Goal: Task Accomplishment & Management: Use online tool/utility

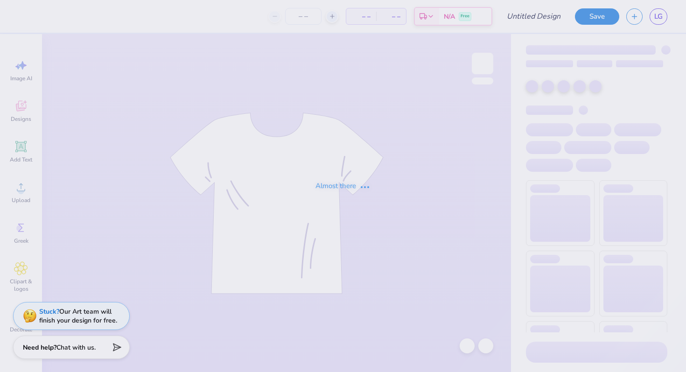
type input "Mr. AGD"
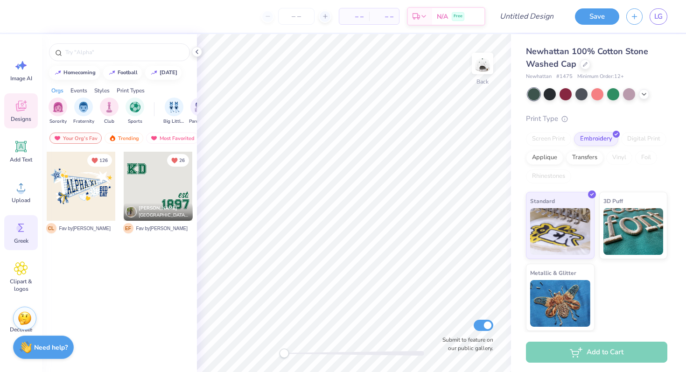
click at [15, 232] on icon at bounding box center [21, 228] width 14 height 14
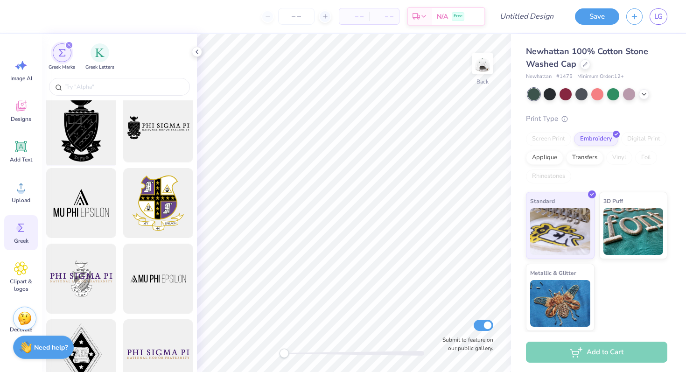
scroll to position [8, 0]
click at [96, 51] on img "filter for Greek Letters" at bounding box center [99, 51] width 9 height 9
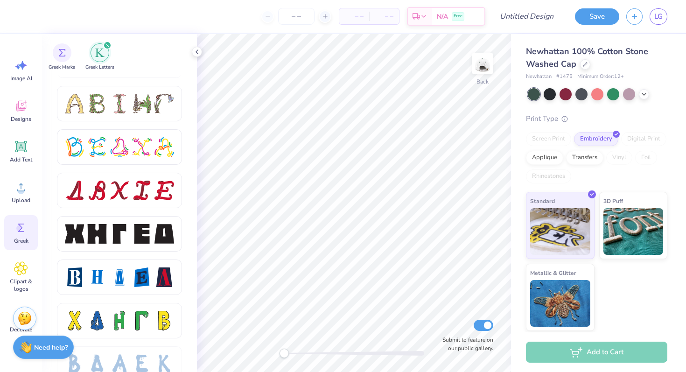
scroll to position [1119, 0]
click at [119, 241] on div at bounding box center [120, 234] width 20 height 20
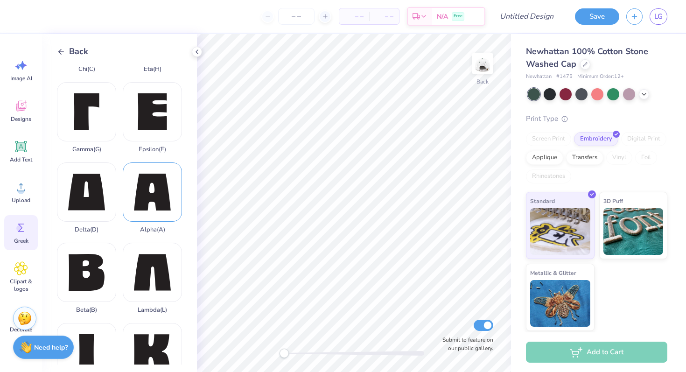
scroll to position [66, 0]
click at [149, 199] on div "Alpha ( A )" at bounding box center [152, 197] width 59 height 71
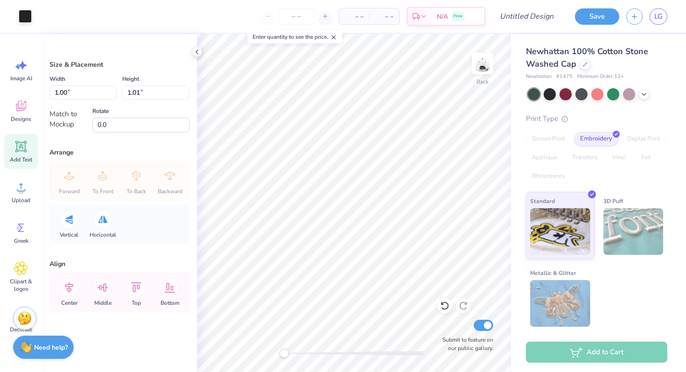
click at [25, 154] on div "Add Text" at bounding box center [21, 151] width 34 height 35
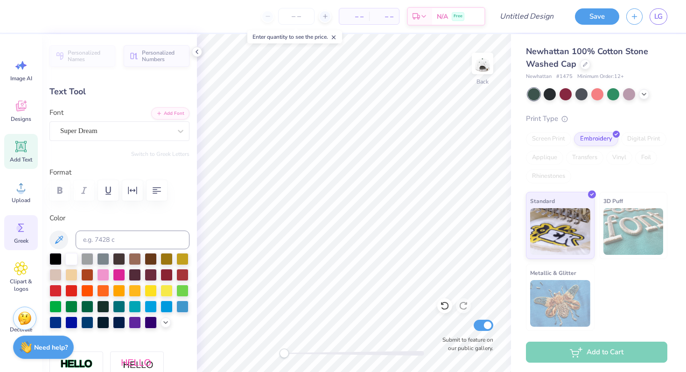
click at [25, 232] on icon at bounding box center [21, 228] width 14 height 14
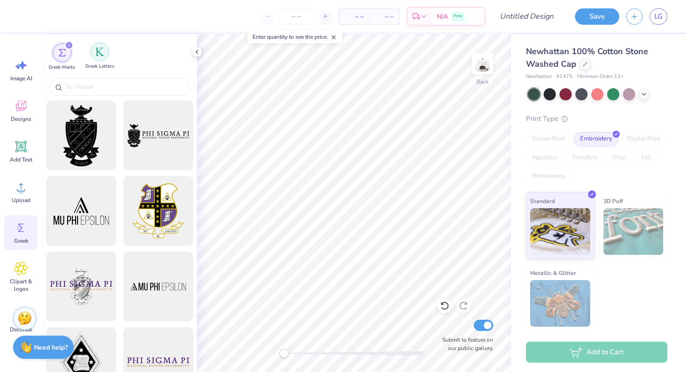
click at [98, 52] on img "filter for Greek Letters" at bounding box center [99, 51] width 9 height 9
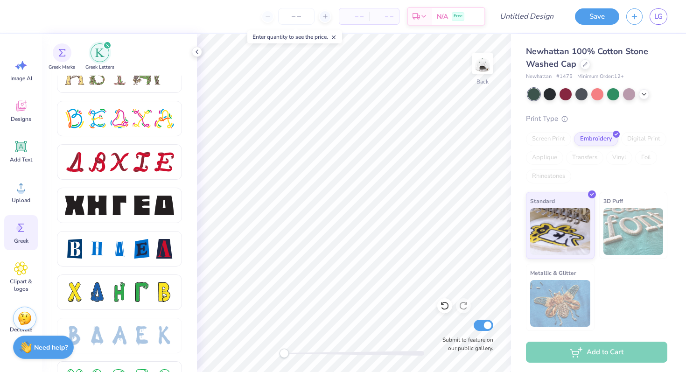
scroll to position [1151, 0]
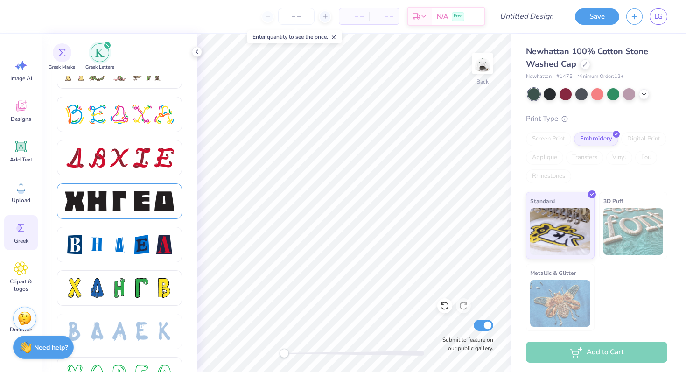
click at [107, 209] on div at bounding box center [119, 201] width 109 height 20
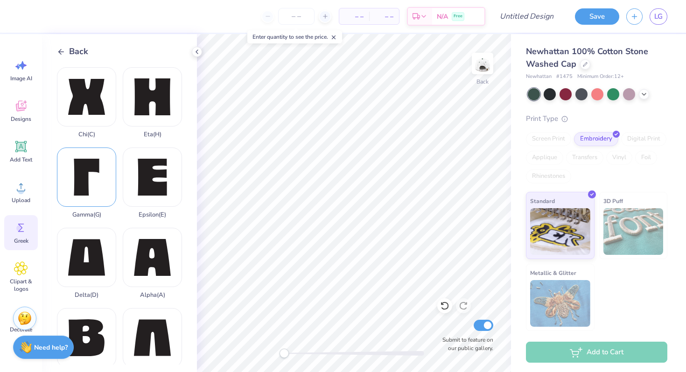
click at [100, 197] on div "Gamma ( G )" at bounding box center [86, 182] width 59 height 71
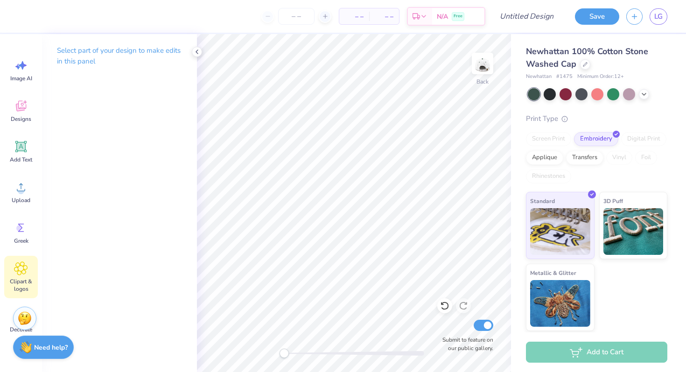
scroll to position [4, 0]
click at [27, 277] on span "Clipart & logos" at bounding box center [21, 281] width 31 height 15
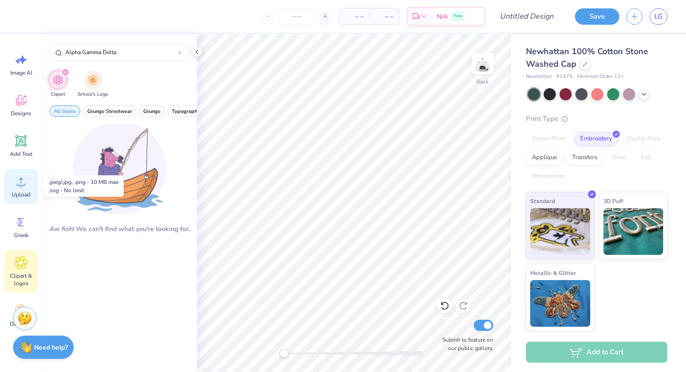
scroll to position [6, 0]
type input "Alpha Gamma Delta"
click at [22, 190] on span "Upload" at bounding box center [21, 193] width 19 height 7
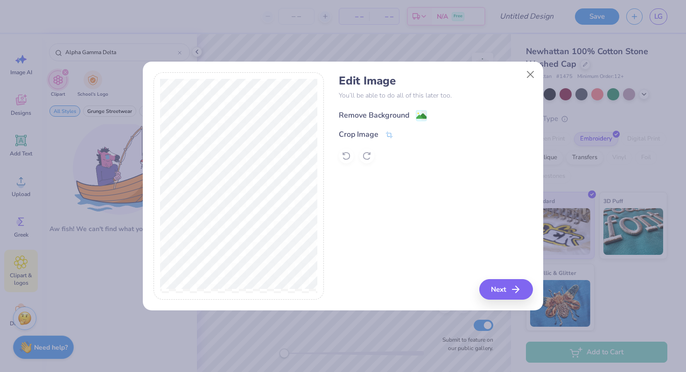
click at [378, 111] on div "Remove Background" at bounding box center [374, 115] width 70 height 11
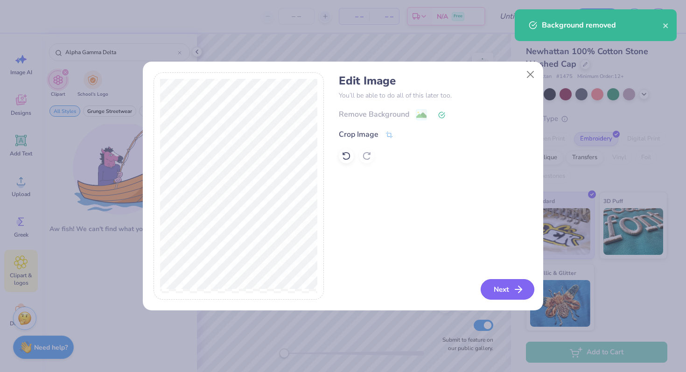
click at [504, 284] on button "Next" at bounding box center [508, 289] width 54 height 21
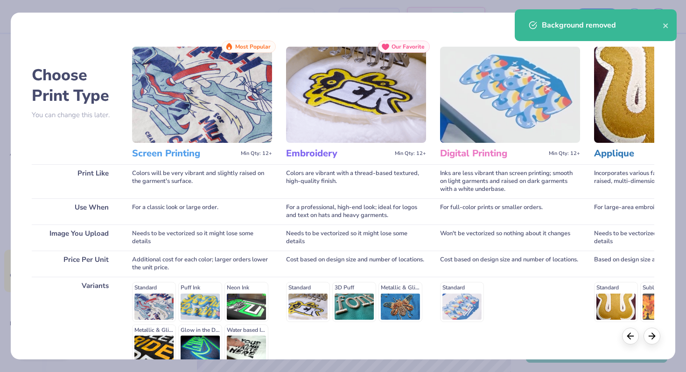
scroll to position [93, 0]
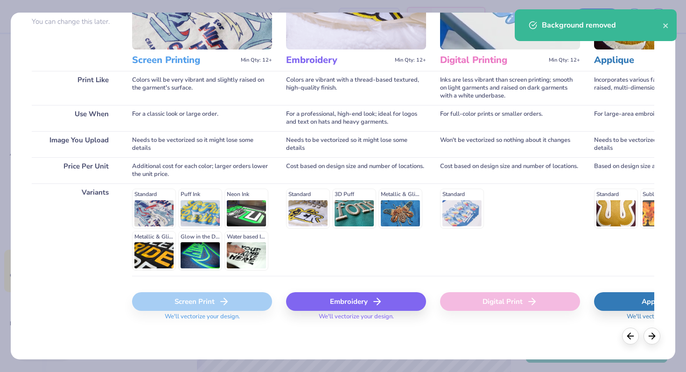
click at [352, 303] on div "Embroidery" at bounding box center [356, 301] width 140 height 19
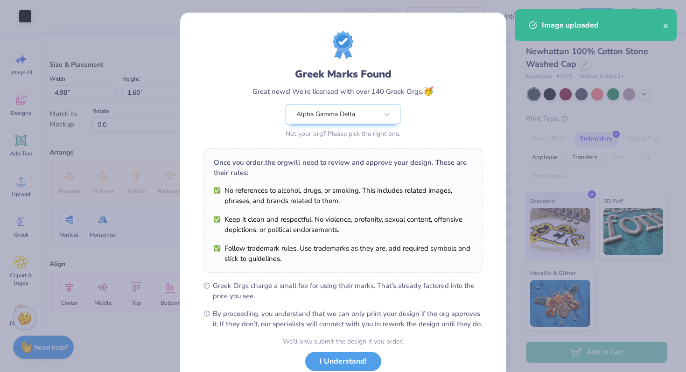
scroll to position [65, 0]
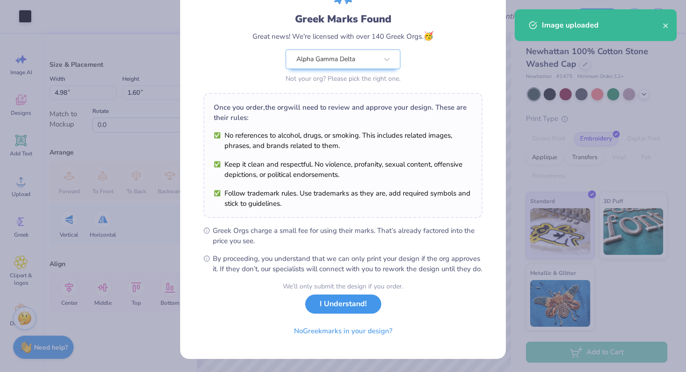
click at [334, 299] on button "I Understand!" at bounding box center [343, 303] width 76 height 19
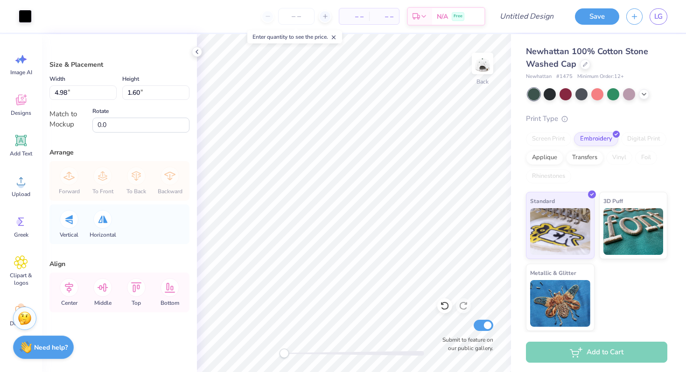
type input "4.08"
type input "1.31"
click at [16, 16] on div "Art colors" at bounding box center [16, 16] width 32 height 33
click at [25, 17] on div at bounding box center [25, 15] width 13 height 13
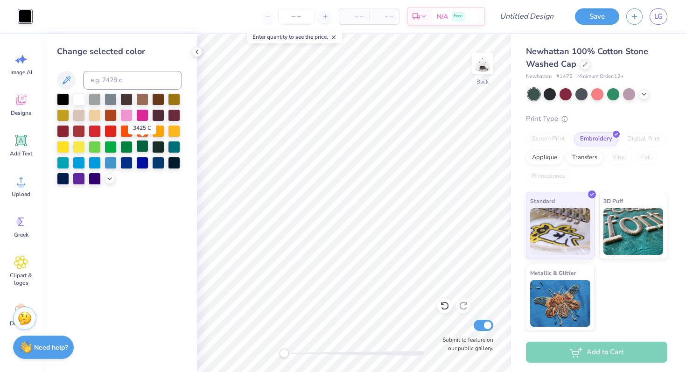
click at [140, 147] on div at bounding box center [142, 146] width 12 height 12
click at [139, 148] on div at bounding box center [142, 146] width 12 height 12
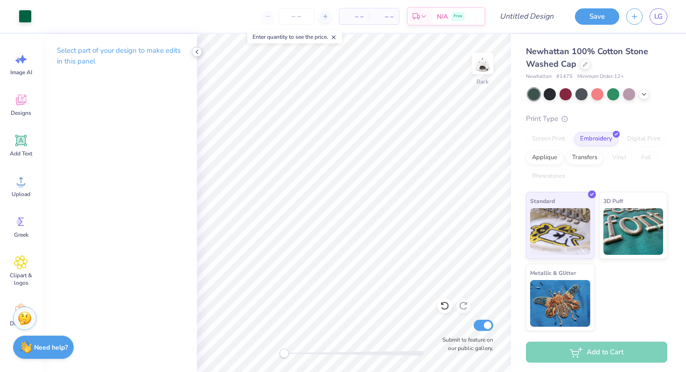
click at [193, 49] on icon at bounding box center [196, 51] width 7 height 7
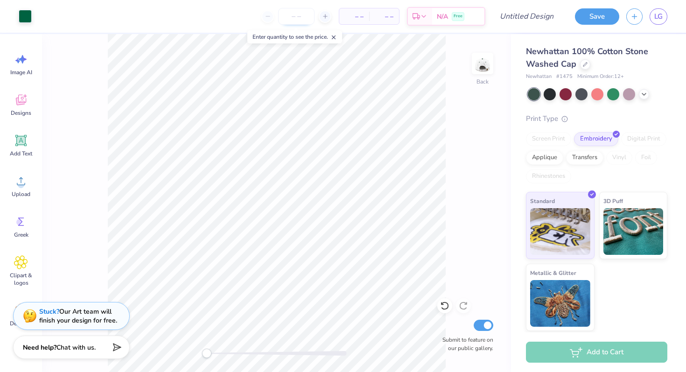
click at [285, 18] on input "number" at bounding box center [296, 16] width 36 height 17
type input "20"
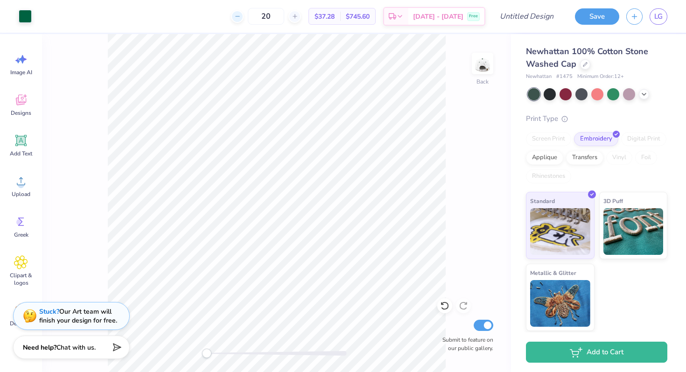
drag, startPoint x: 294, startPoint y: 19, endPoint x: 252, endPoint y: 17, distance: 41.6
click at [252, 17] on div "20" at bounding box center [266, 16] width 70 height 17
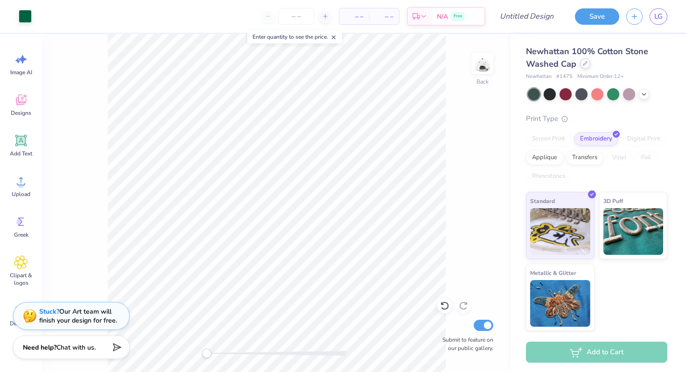
click at [586, 68] on div at bounding box center [585, 63] width 10 height 10
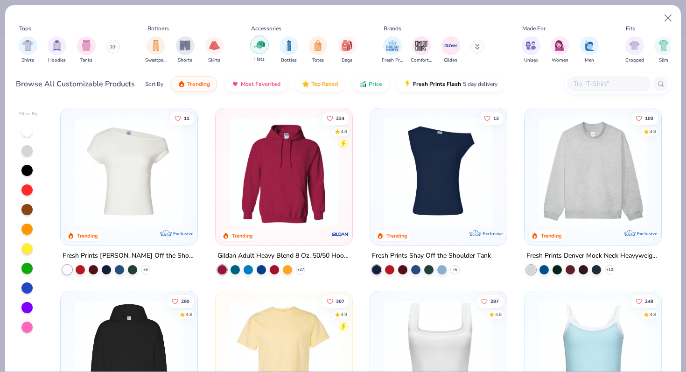
click at [266, 44] on div "filter for Hats" at bounding box center [259, 44] width 19 height 19
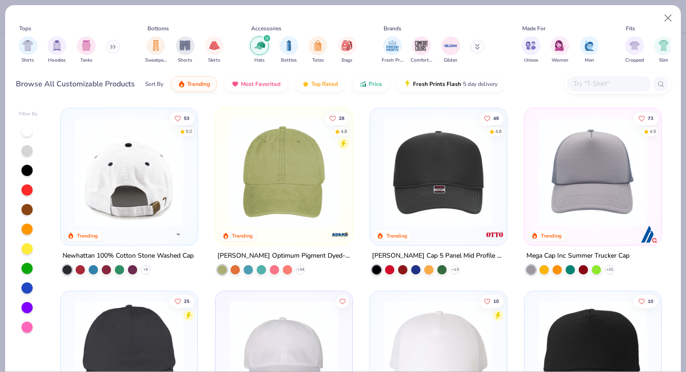
click at [70, 180] on img at bounding box center [11, 172] width 118 height 109
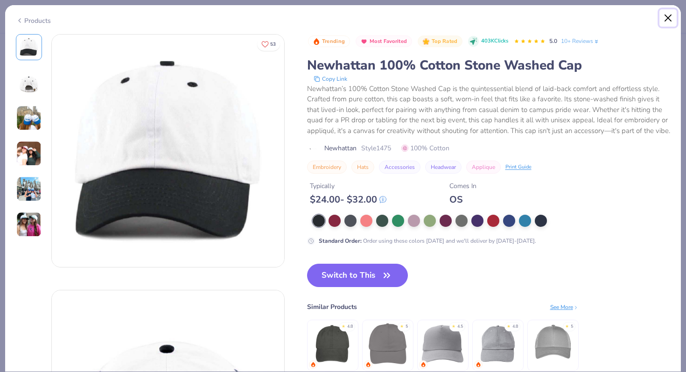
click at [667, 16] on button "Close" at bounding box center [668, 18] width 18 height 18
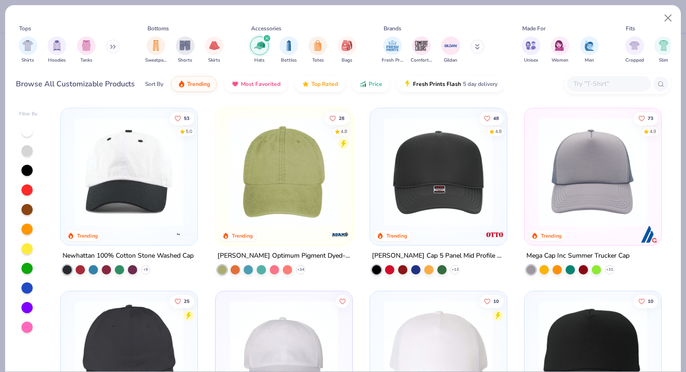
click at [105, 250] on div "Newhattan 100% Cotton Stone Washed Cap" at bounding box center [128, 256] width 131 height 12
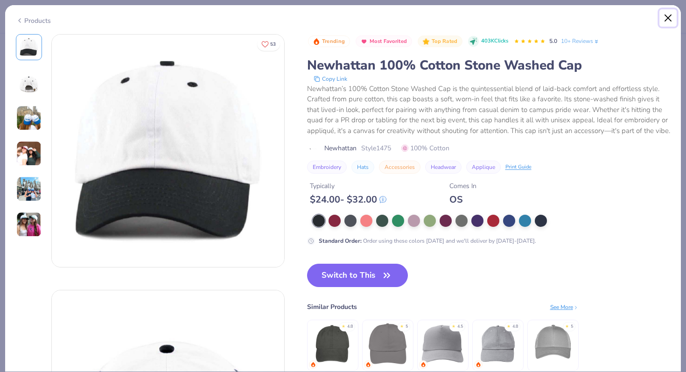
click at [670, 12] on button "Close" at bounding box center [668, 18] width 18 height 18
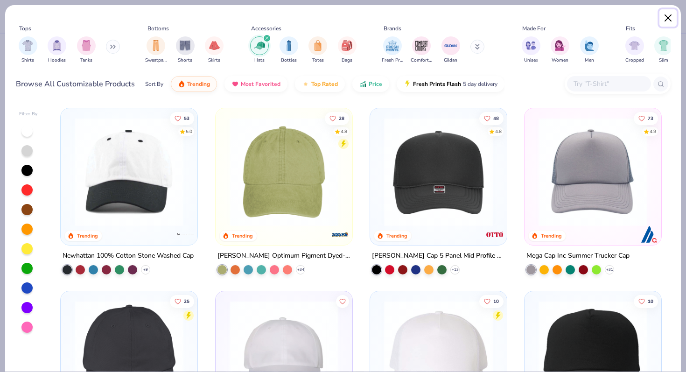
click at [660, 15] on button "Close" at bounding box center [668, 18] width 18 height 18
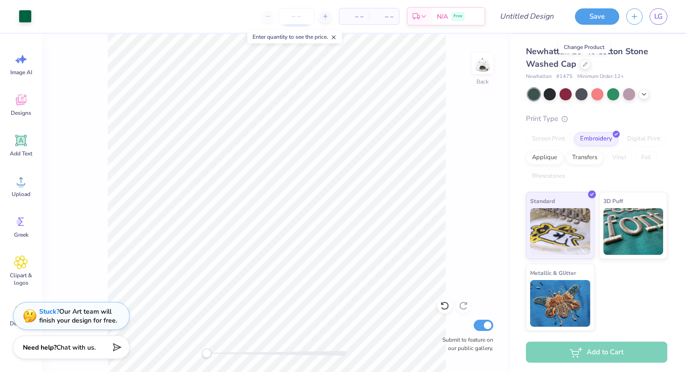
click at [300, 14] on input "number" at bounding box center [296, 16] width 36 height 17
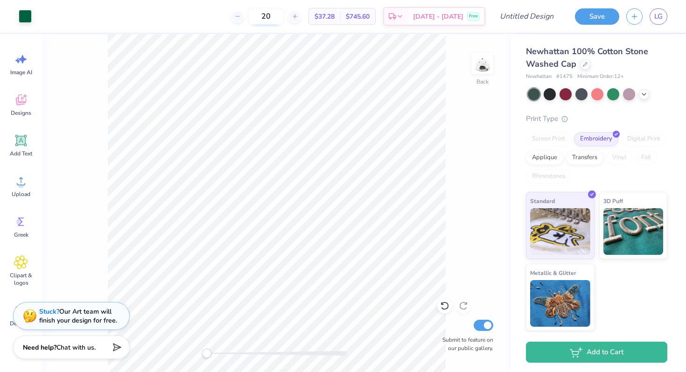
type input "2"
type input "1"
type input "30"
click at [534, 19] on input "Design Title" at bounding box center [538, 16] width 46 height 19
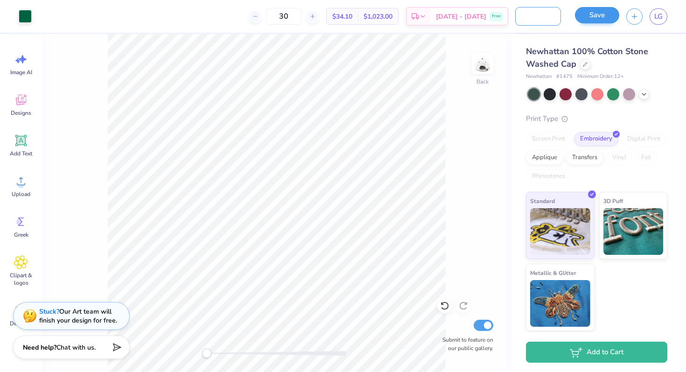
type input "Sisterhood Retreat Hat"
click at [590, 20] on button "Save" at bounding box center [597, 15] width 44 height 16
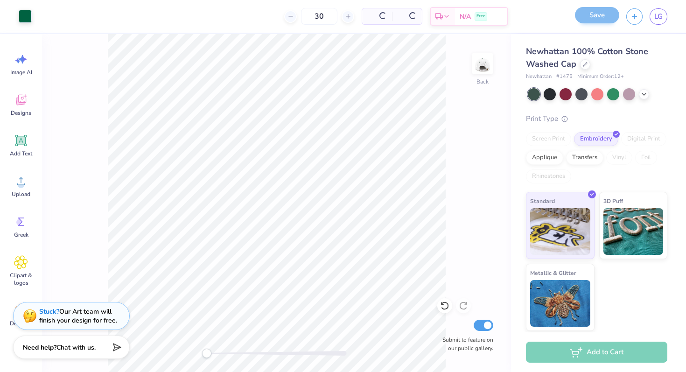
scroll to position [0, 0]
